Goal: Task Accomplishment & Management: Use online tool/utility

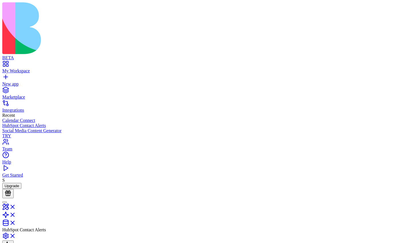
click at [10, 76] on link "New app" at bounding box center [204, 81] width 404 height 10
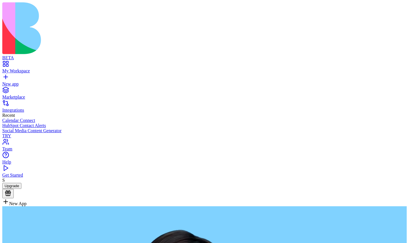
type textarea "**********"
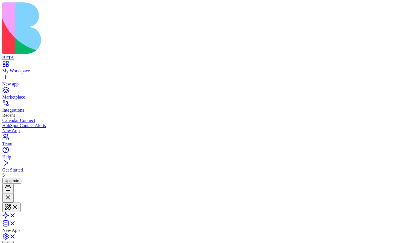
click at [237, 193] on header "New App Invite & Share" at bounding box center [204, 226] width 404 height 67
